Goal: Find specific page/section: Find specific page/section

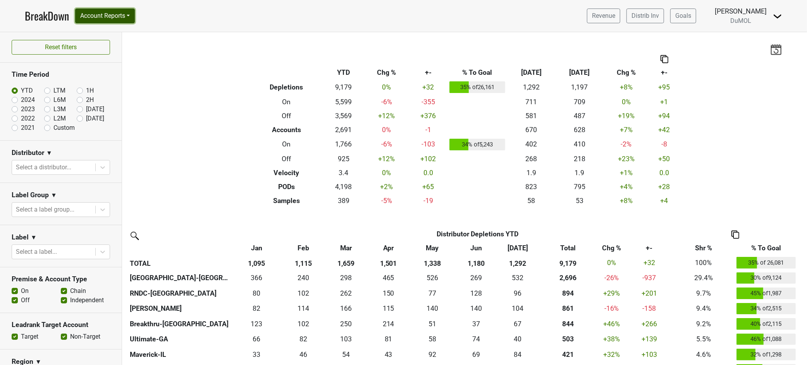
click at [132, 18] on button "Account Reports" at bounding box center [105, 16] width 60 height 15
click at [110, 33] on link "SuperRanker" at bounding box center [110, 33] width 69 height 12
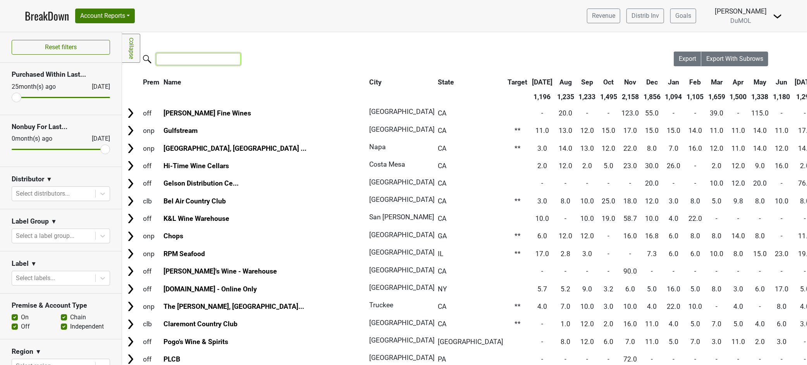
drag, startPoint x: 176, startPoint y: 64, endPoint x: 167, endPoint y: 61, distance: 9.3
click at [176, 64] on input "search" at bounding box center [198, 59] width 84 height 12
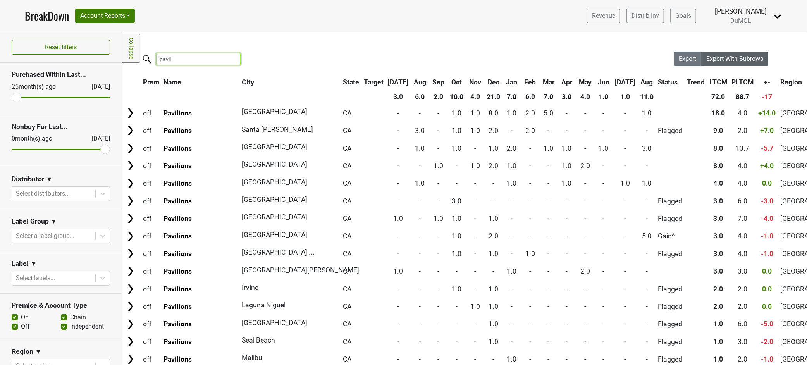
type input "pavil"
click at [736, 56] on span "Export With Subrows" at bounding box center [734, 58] width 57 height 7
click at [177, 57] on input "pavil" at bounding box center [198, 59] width 84 height 12
drag, startPoint x: 177, startPoint y: 56, endPoint x: 117, endPoint y: 56, distance: 60.0
click at [117, 56] on div "Reset filters Purchased Within Last... [DATE] [DATE] Nonbuy For Last... [DATE] …" at bounding box center [403, 198] width 807 height 333
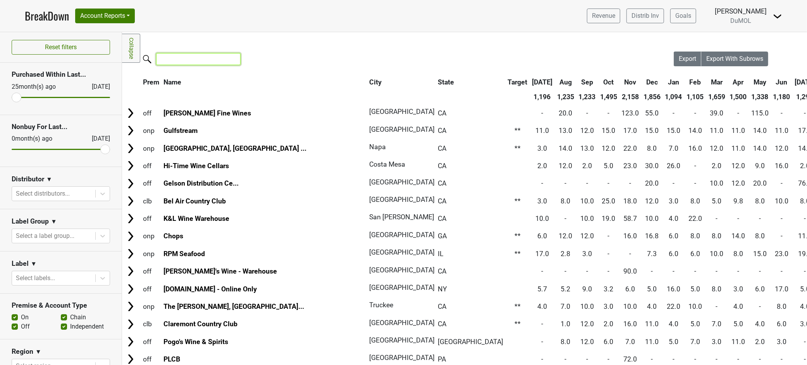
click at [167, 60] on input "search" at bounding box center [198, 59] width 84 height 12
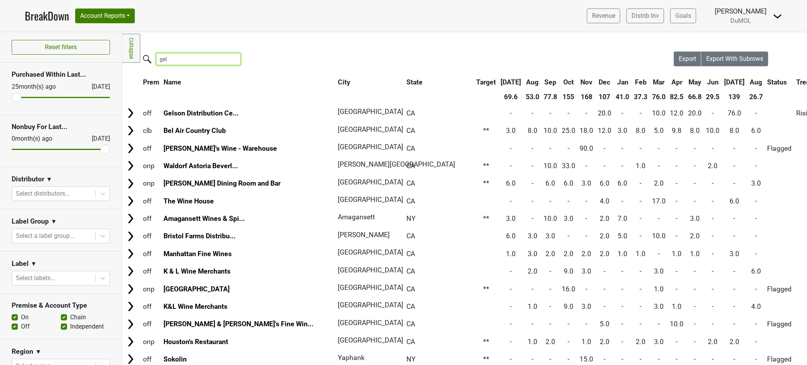
click at [184, 61] on input "gel" at bounding box center [198, 59] width 84 height 12
type input "g"
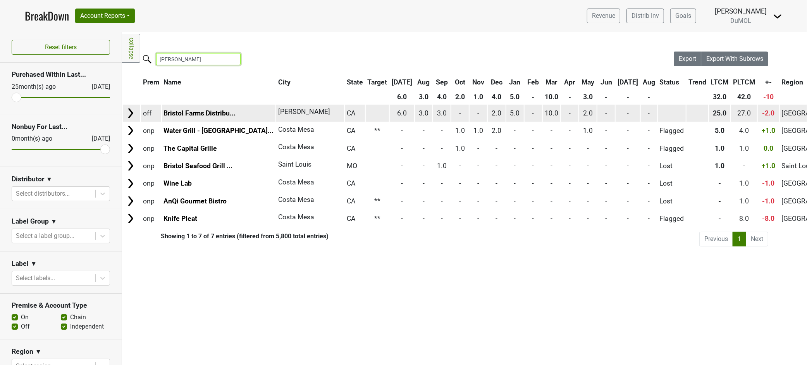
type input "[PERSON_NAME]"
click at [182, 111] on link "Bristol Farms Distribu..." at bounding box center [199, 113] width 72 height 8
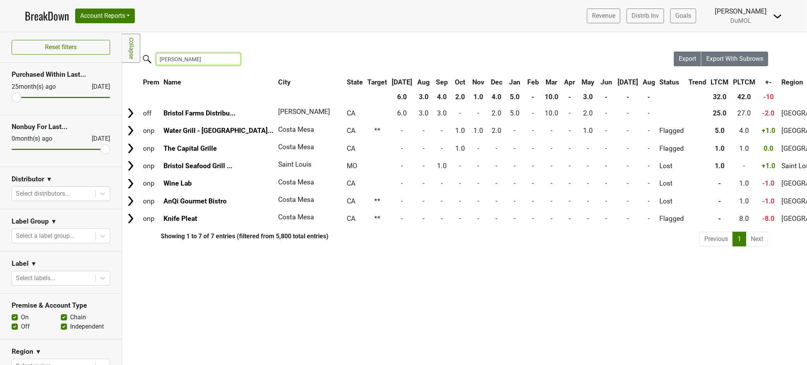
click at [188, 60] on input "[PERSON_NAME]" at bounding box center [198, 59] width 84 height 12
drag, startPoint x: 188, startPoint y: 60, endPoint x: 101, endPoint y: 48, distance: 87.6
click at [101, 48] on div "Reset filters Purchased Within Last... [DATE] [DATE] Nonbuy For Last... [DATE] …" at bounding box center [403, 198] width 807 height 333
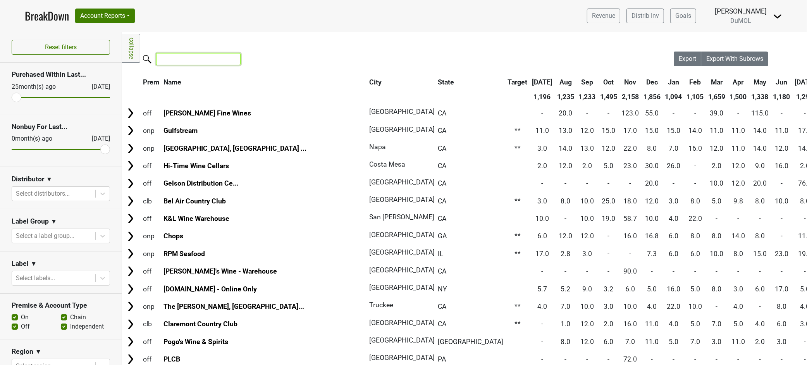
click at [173, 62] on input "search" at bounding box center [198, 59] width 84 height 12
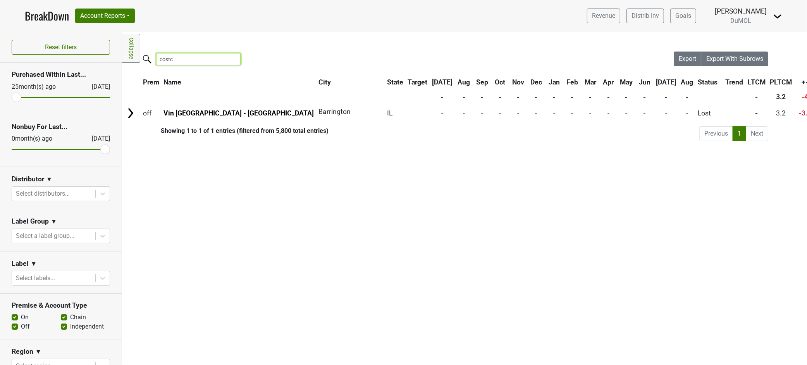
type input "costc"
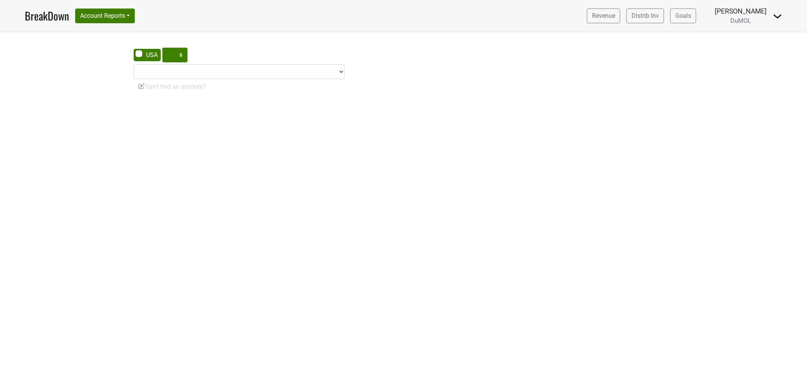
select select "CA"
